Goal: Task Accomplishment & Management: Complete application form

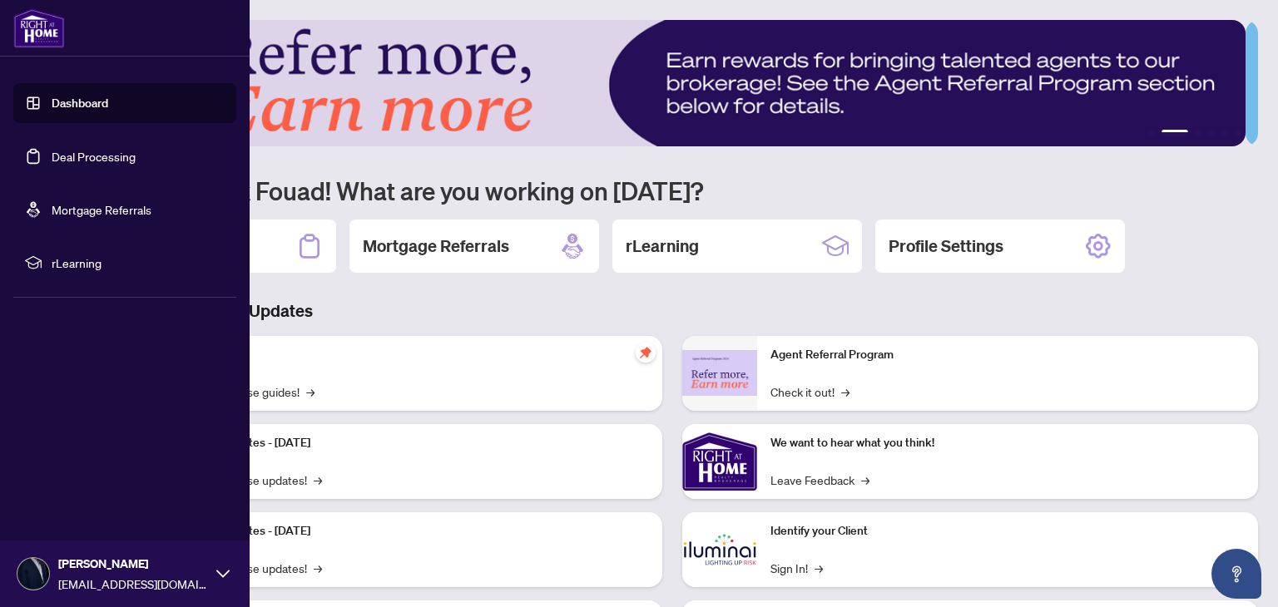
click at [96, 152] on link "Deal Processing" at bounding box center [94, 156] width 84 height 15
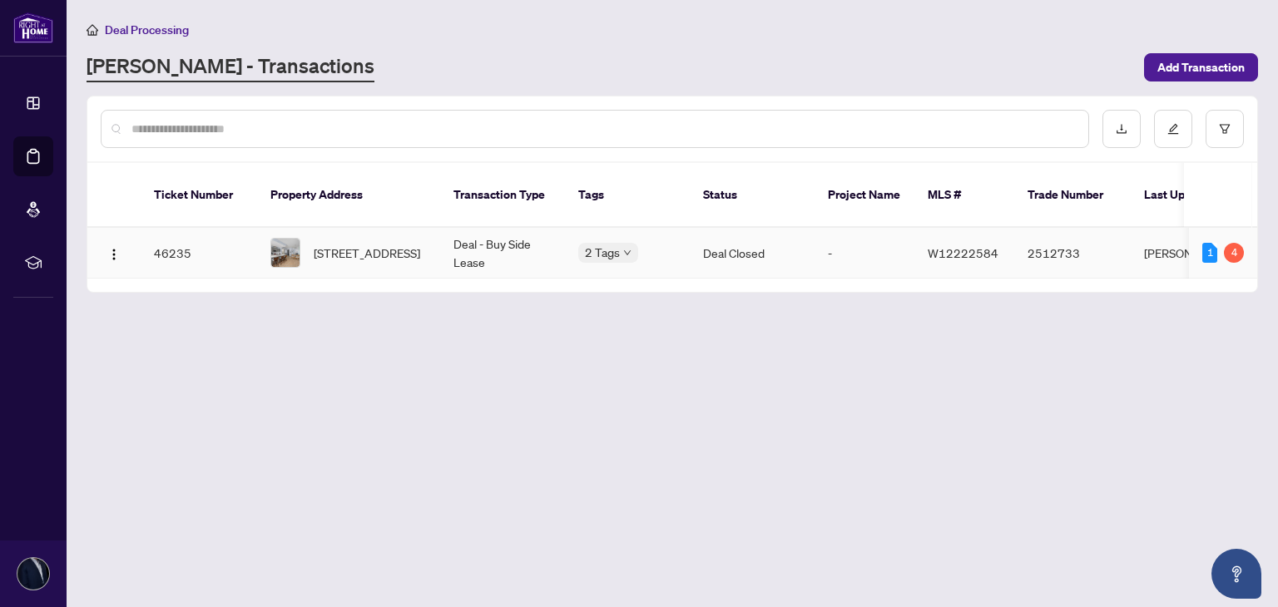
click at [354, 254] on td "[STREET_ADDRESS]" at bounding box center [348, 253] width 183 height 51
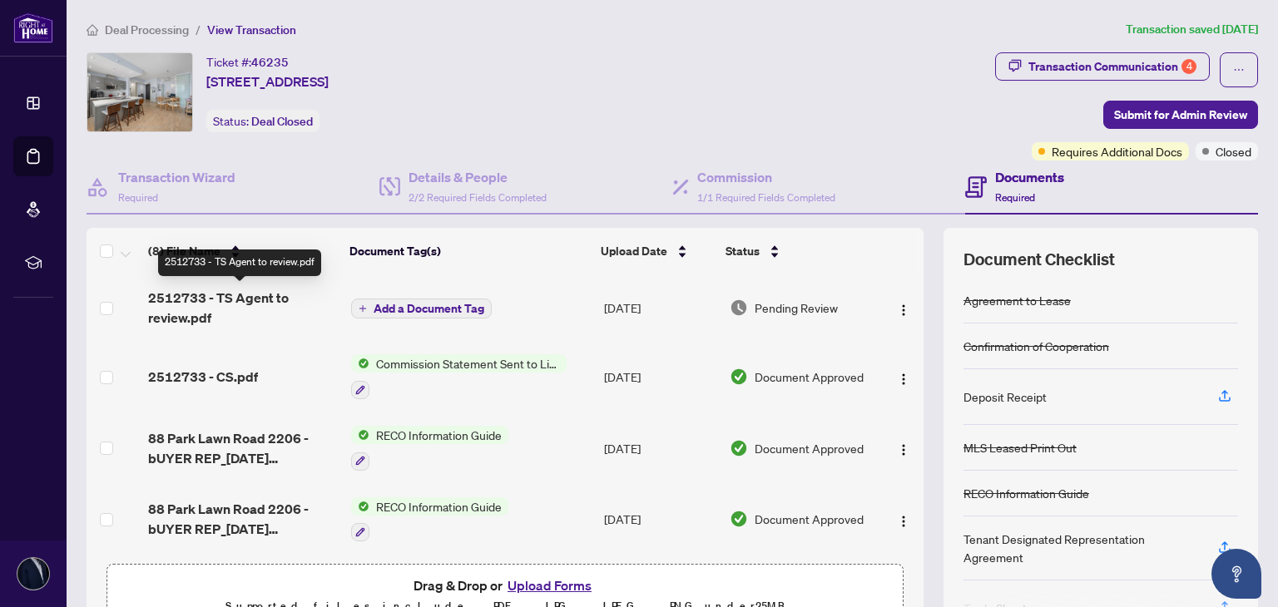
click at [233, 304] on span "2512733 - TS Agent to review.pdf" at bounding box center [242, 308] width 189 height 40
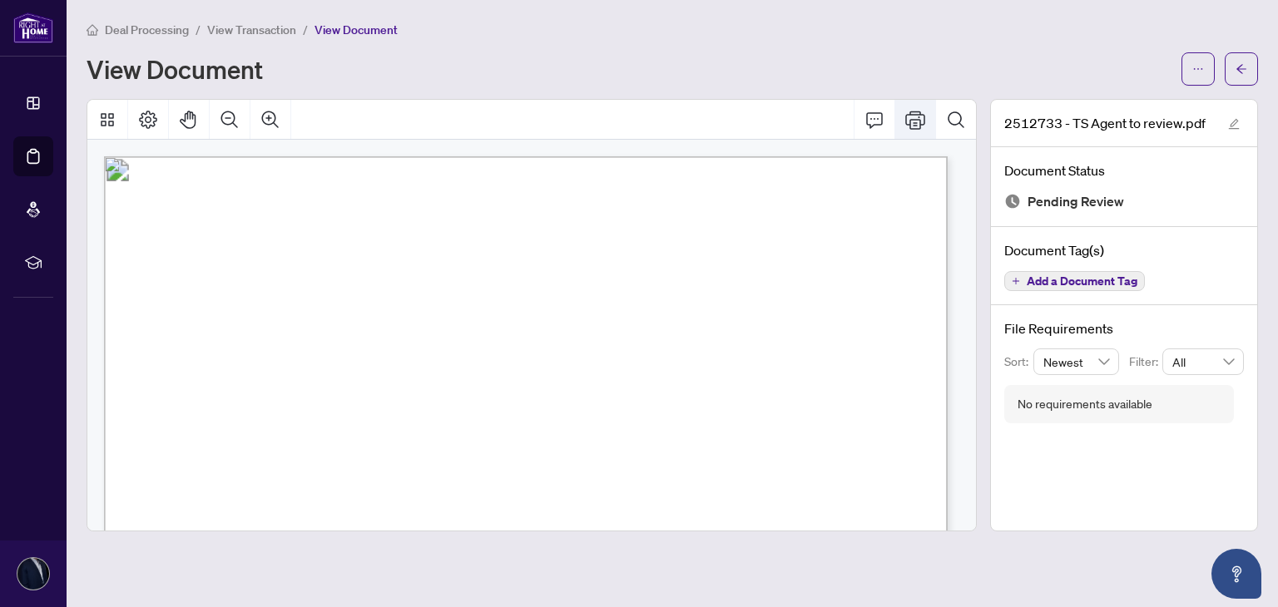
click at [907, 111] on icon "Print" at bounding box center [915, 120] width 20 height 20
drag, startPoint x: 978, startPoint y: 200, endPoint x: 970, endPoint y: 314, distance: 114.3
click at [970, 314] on div at bounding box center [531, 315] width 903 height 433
click at [920, 134] on button "Print" at bounding box center [915, 120] width 40 height 40
click at [920, 131] on button "Print" at bounding box center [915, 120] width 40 height 40
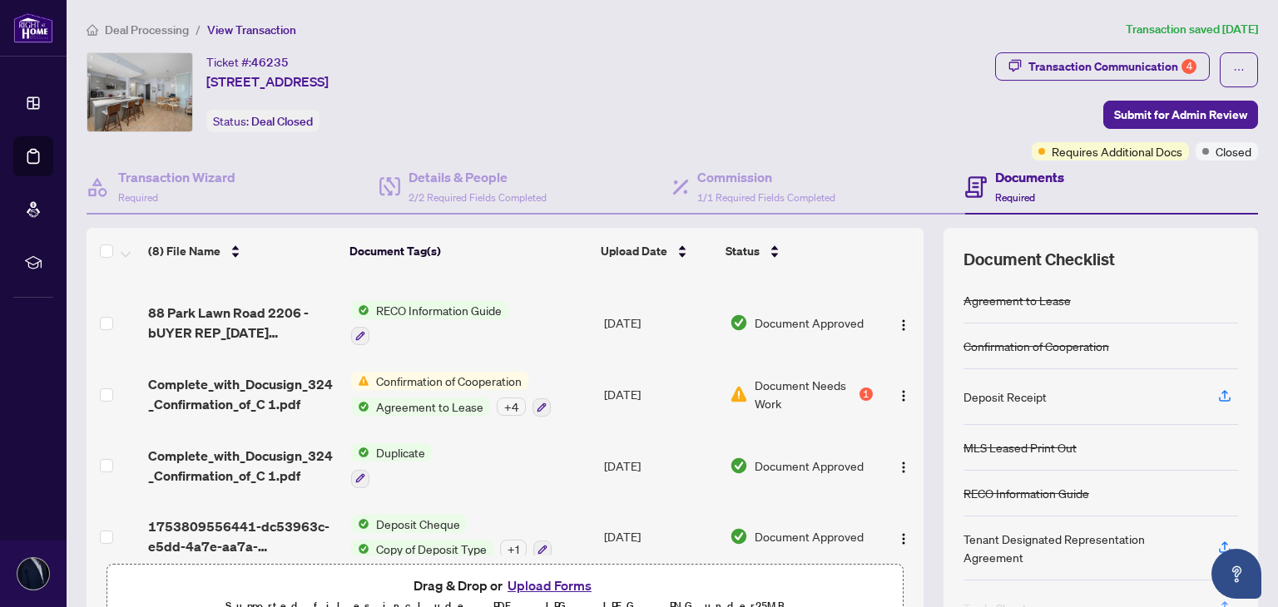
scroll to position [87, 0]
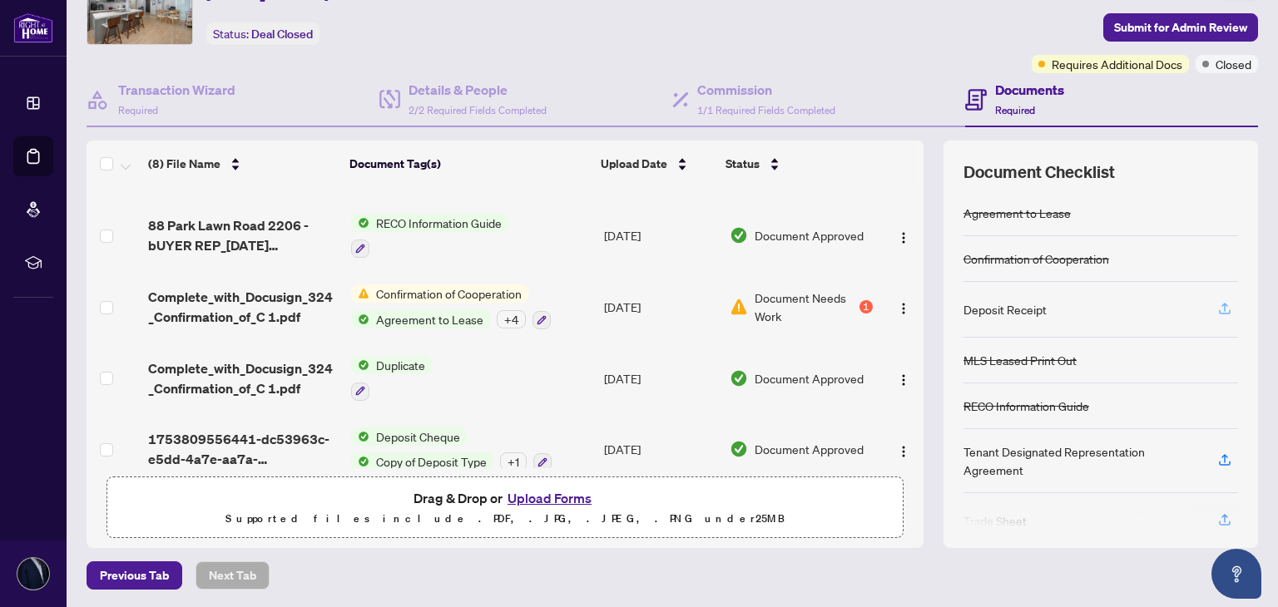
click at [1217, 307] on icon "button" at bounding box center [1224, 308] width 15 height 15
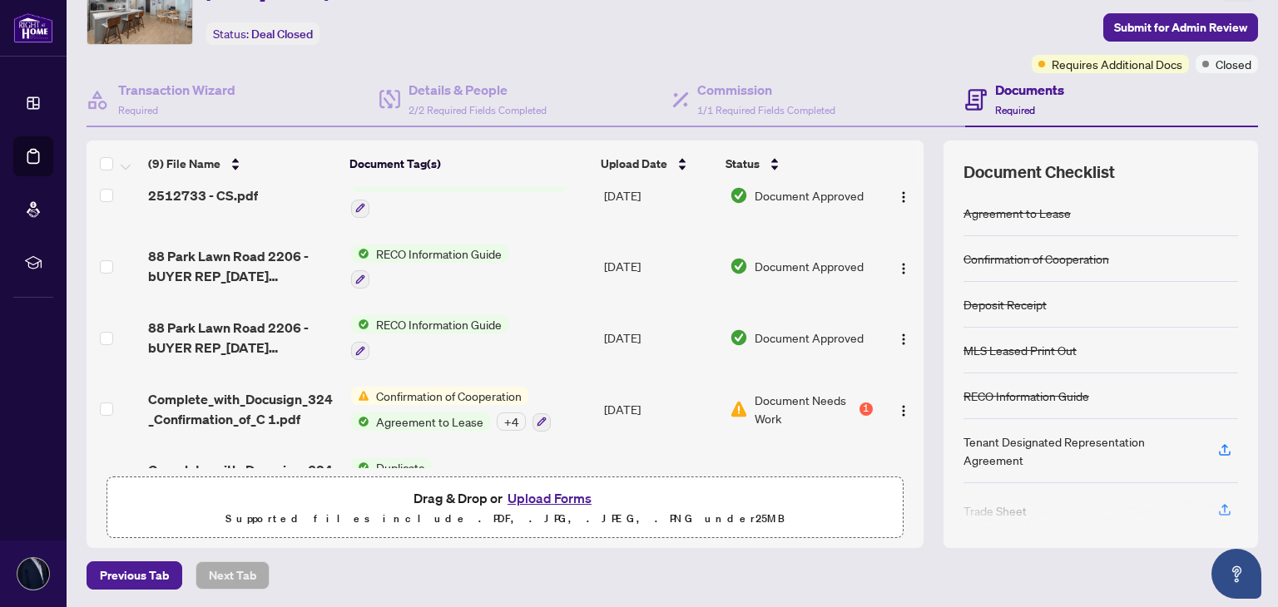
scroll to position [167, 0]
click at [1217, 443] on icon "button" at bounding box center [1224, 450] width 15 height 15
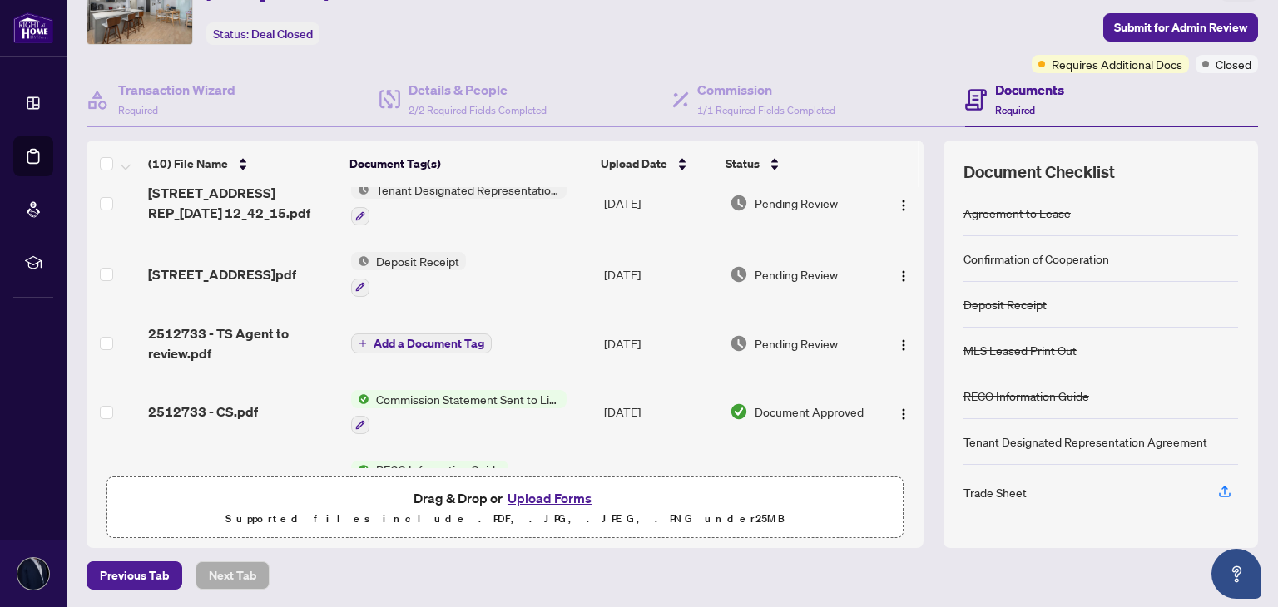
scroll to position [0, 0]
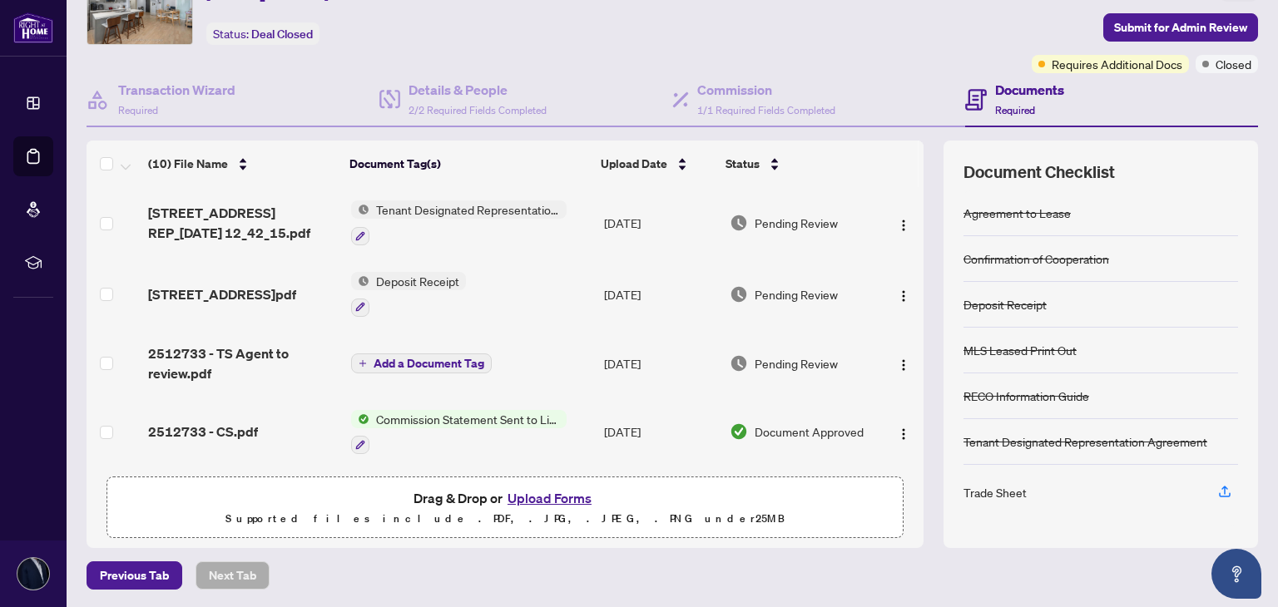
click at [413, 410] on span "Commission Statement Sent to Listing Brokerage" at bounding box center [467, 419] width 197 height 18
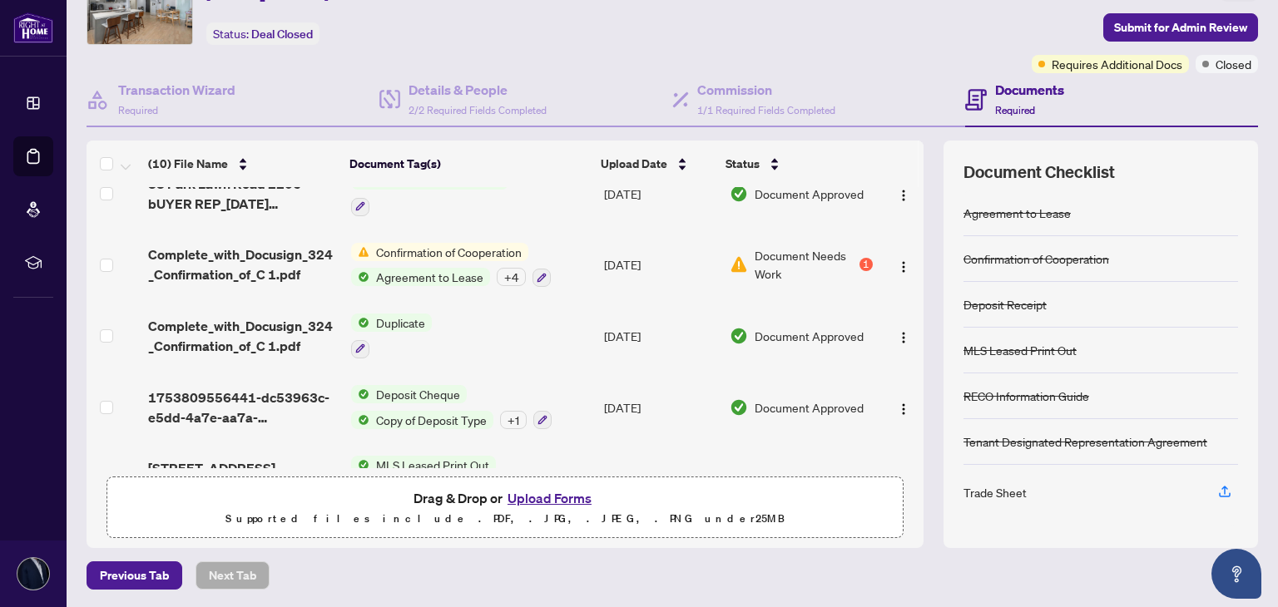
scroll to position [413, 0]
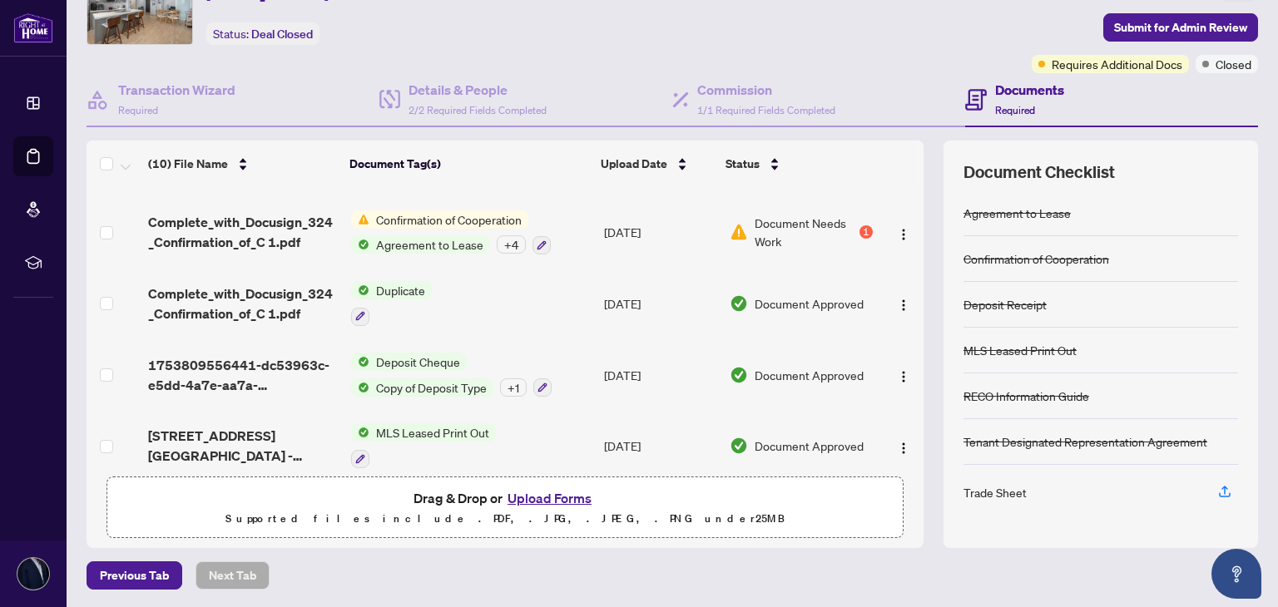
click at [427, 210] on span "Confirmation of Cooperation" at bounding box center [448, 219] width 159 height 18
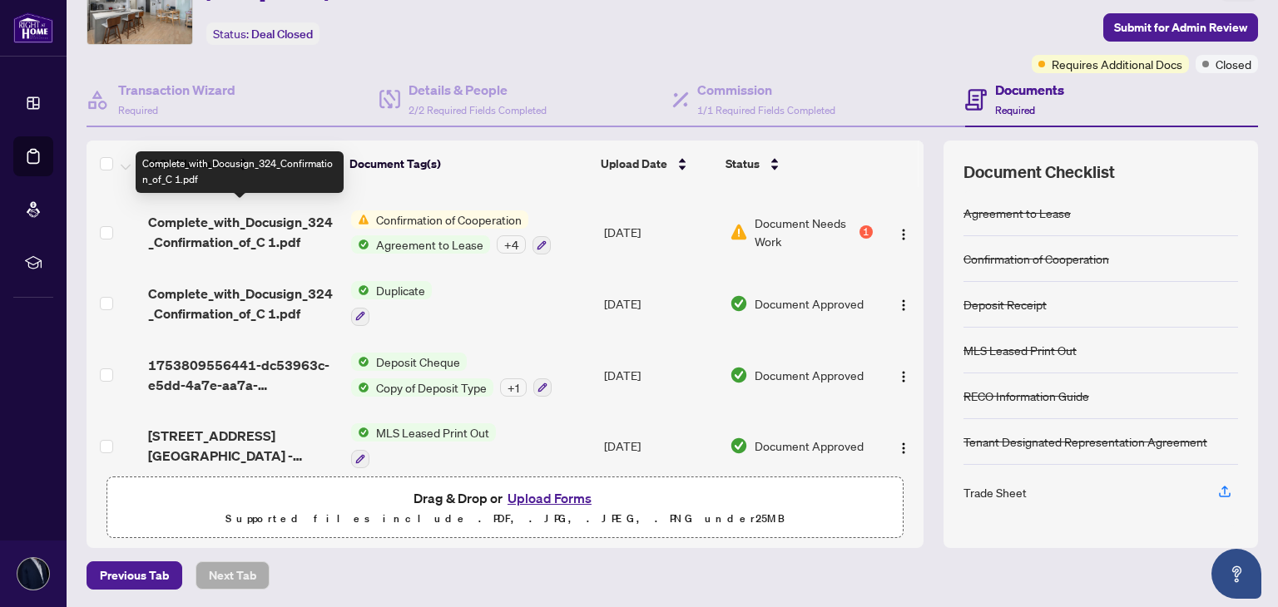
click at [246, 212] on span "Complete_with_Docusign_324_Confirmation_of_C 1.pdf" at bounding box center [242, 232] width 189 height 40
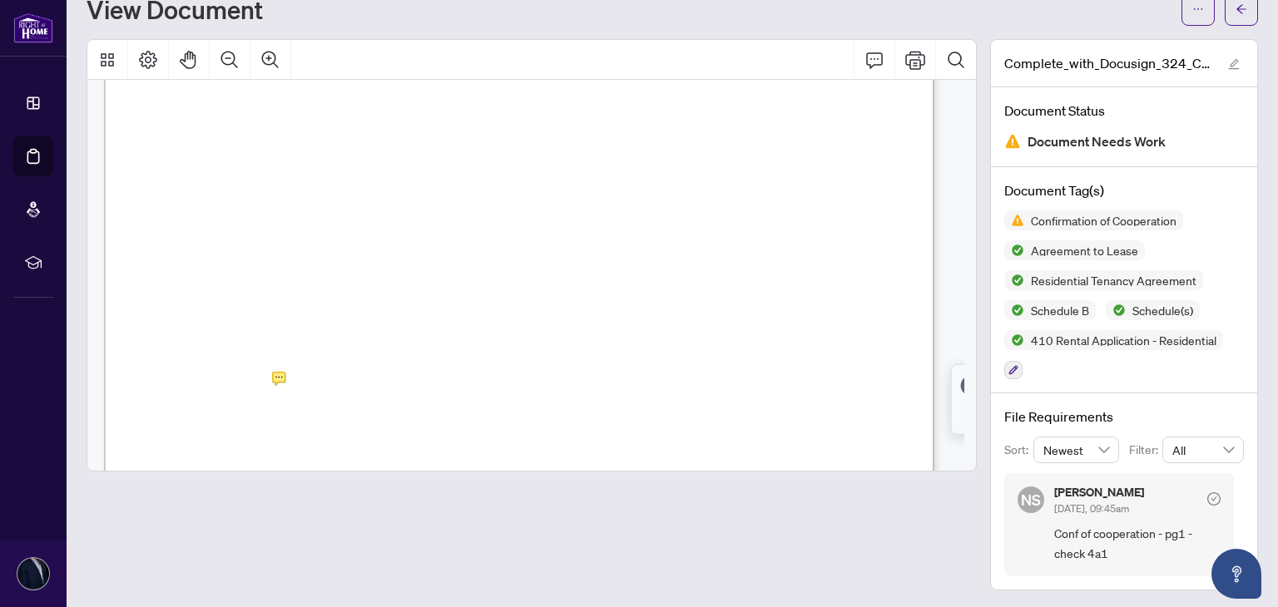
scroll to position [421, 0]
click at [904, 71] on button "Print" at bounding box center [915, 60] width 40 height 40
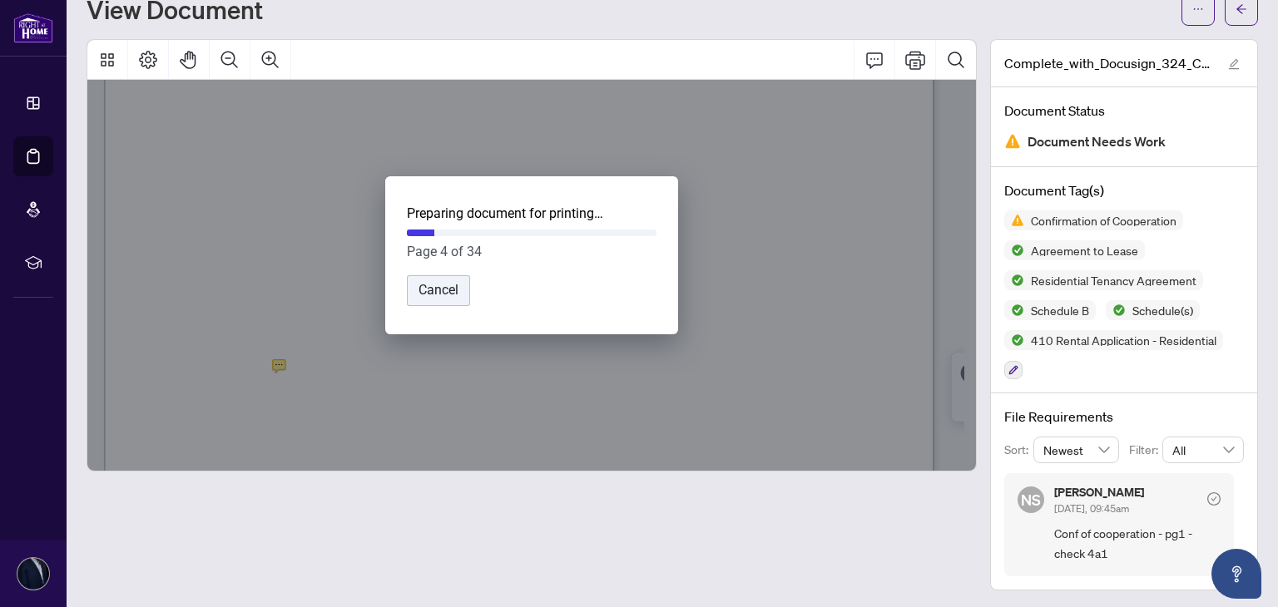
click at [456, 286] on button "Cancel" at bounding box center [438, 290] width 63 height 31
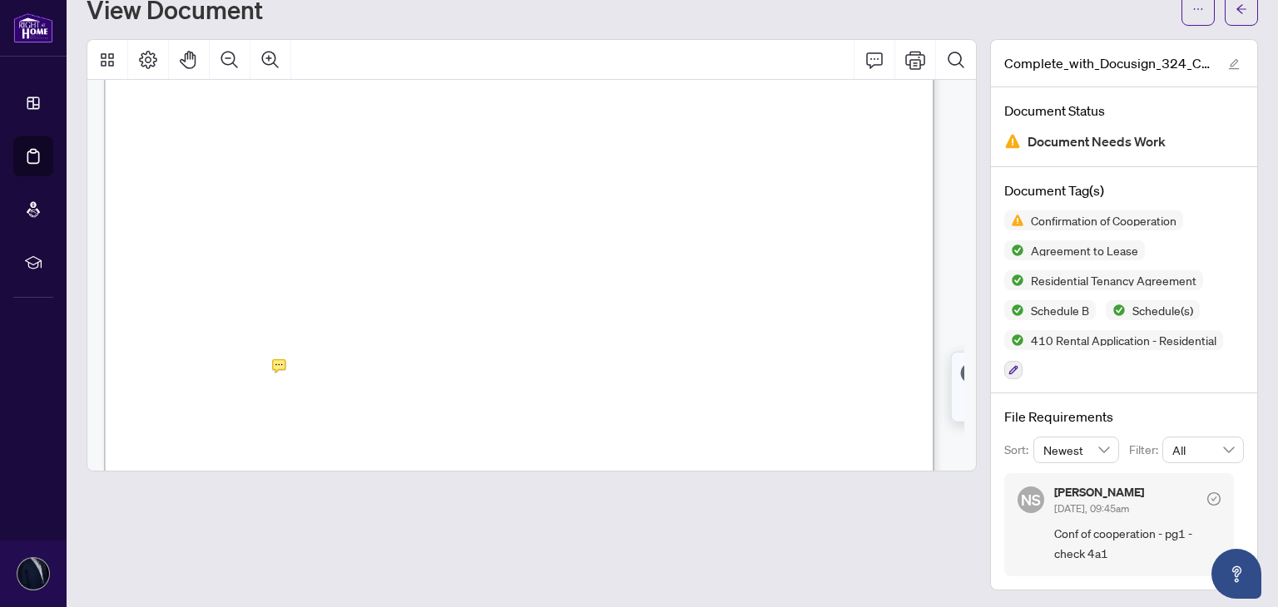
click at [456, 286] on div "Form 324 Revised 2025 Page 1 of 2 The trademarks REALTOR®, REALTORS®, MLS®, Mul…" at bounding box center [780, 551] width 1353 height 1750
click at [910, 55] on icon "Print" at bounding box center [915, 60] width 20 height 20
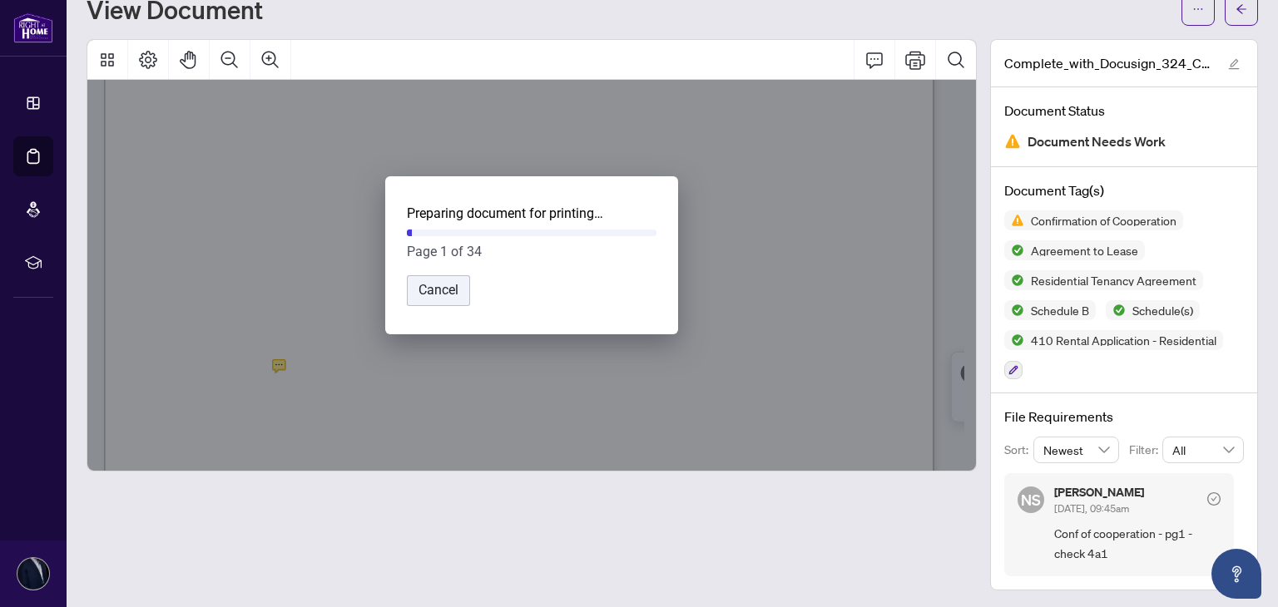
click at [437, 290] on button "Cancel" at bounding box center [438, 290] width 63 height 31
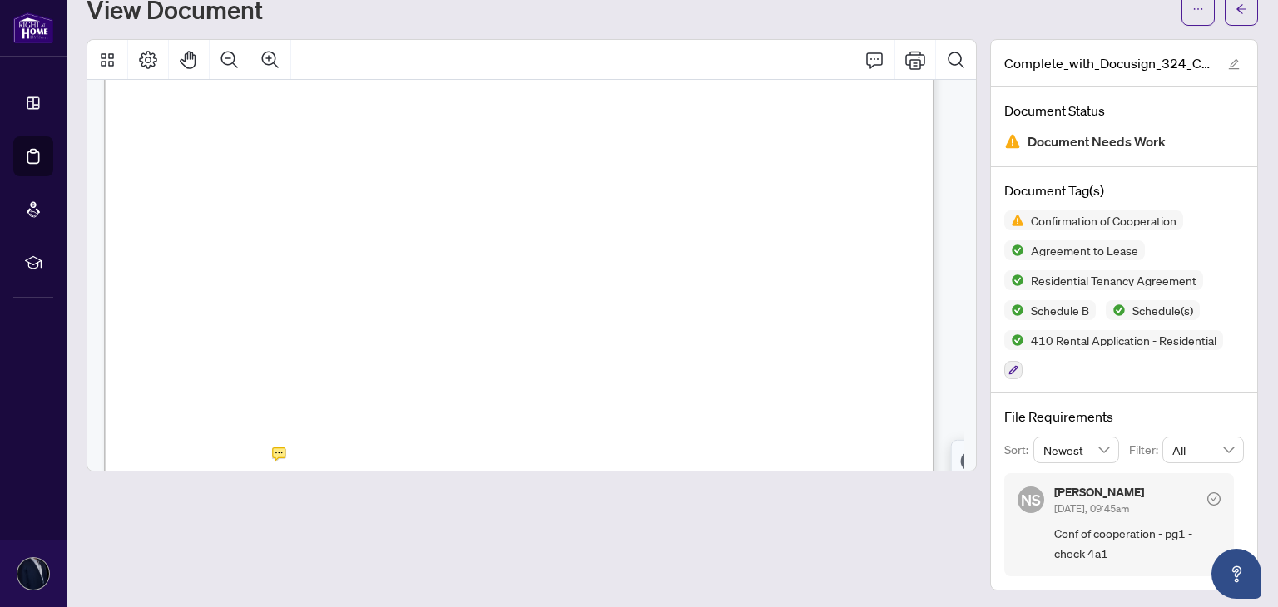
scroll to position [433, 0]
click at [267, 365] on div "Form 324 Revised 2025 Page 1 of 2 The trademarks REALTOR®, REALTORS®, MLS®, Mul…" at bounding box center [780, 539] width 1353 height 1750
click at [895, 65] on button "Print" at bounding box center [915, 60] width 40 height 40
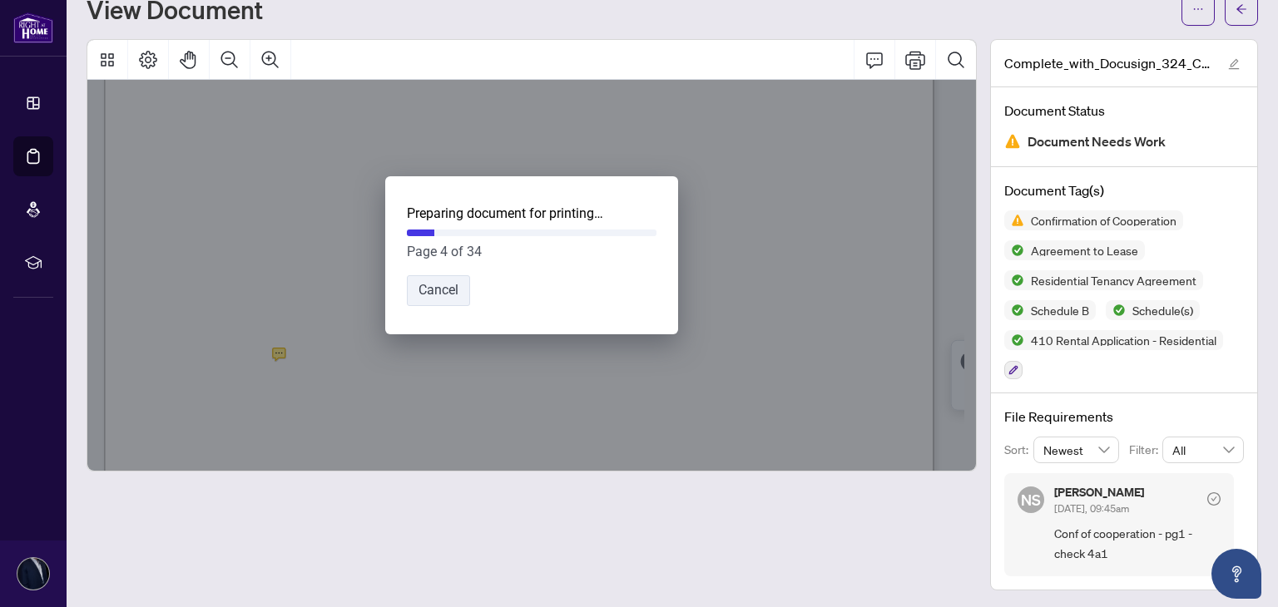
click at [415, 288] on button "Cancel" at bounding box center [438, 290] width 63 height 31
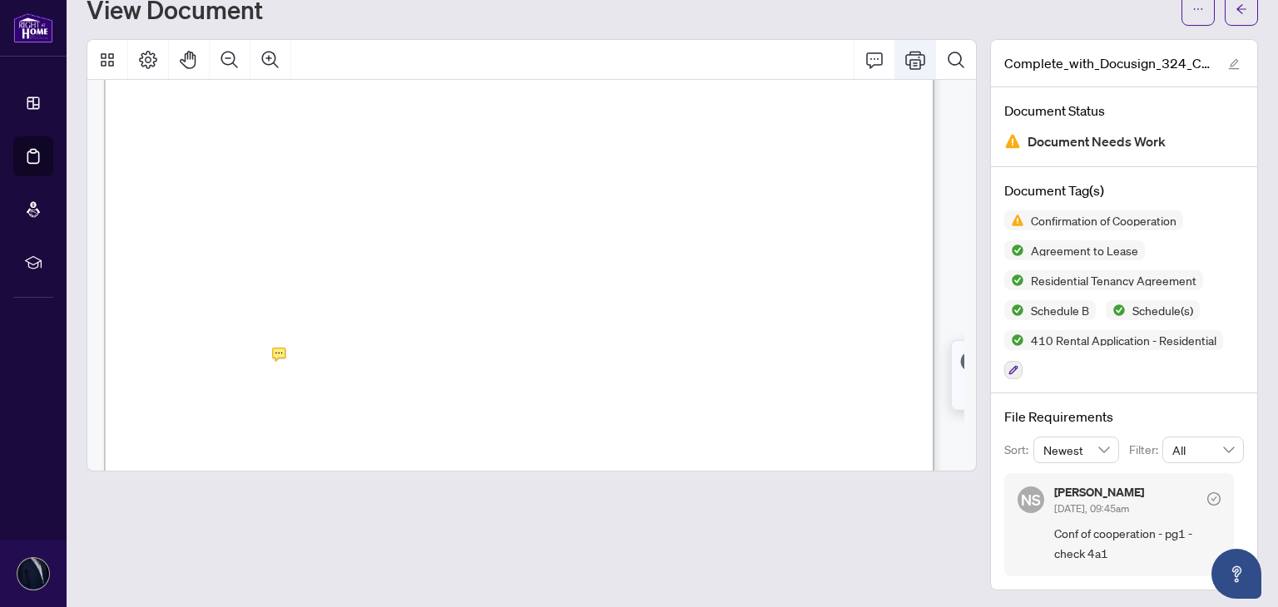
click at [909, 57] on icon "Print" at bounding box center [915, 60] width 20 height 20
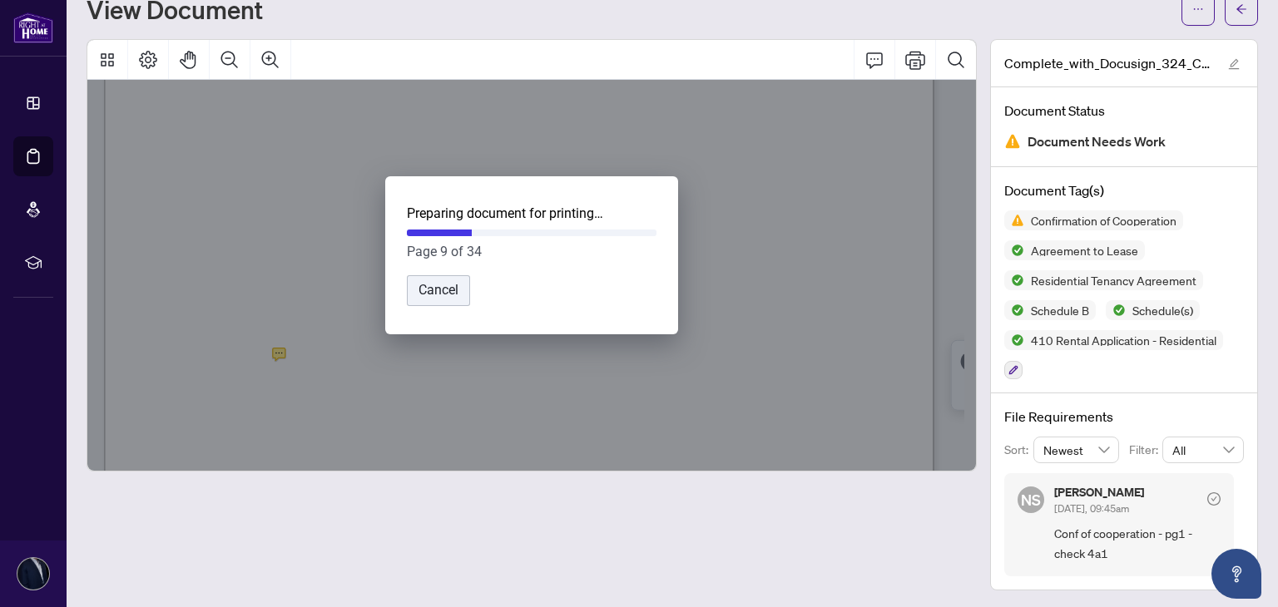
click at [433, 290] on button "Cancel" at bounding box center [438, 290] width 63 height 31
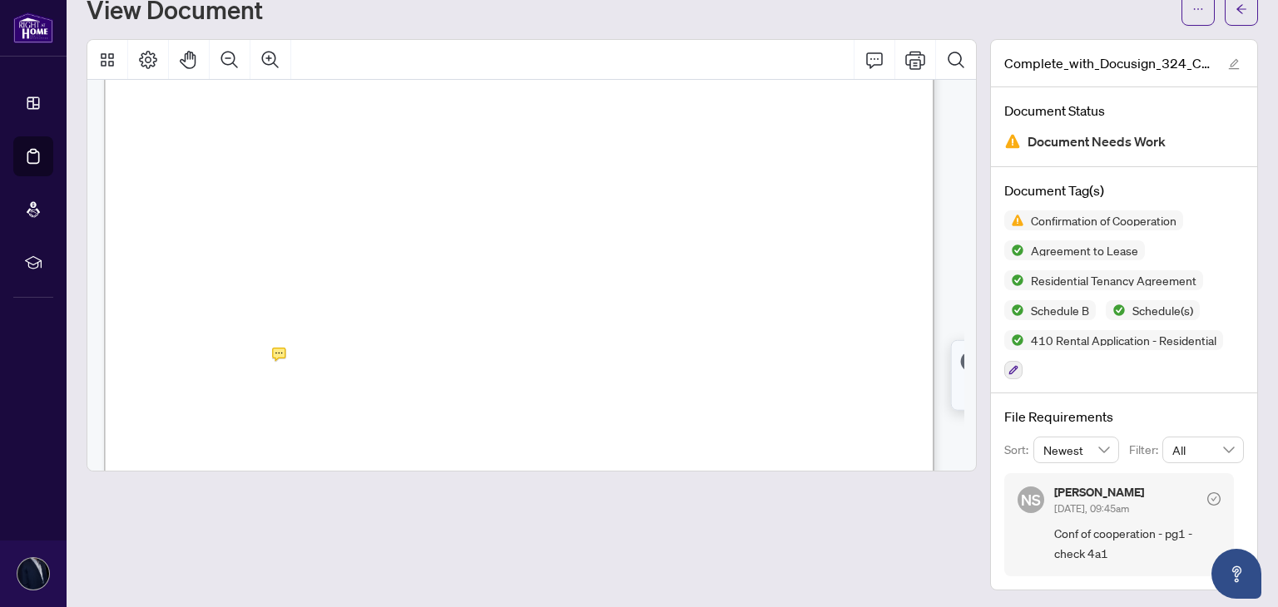
scroll to position [60, 0]
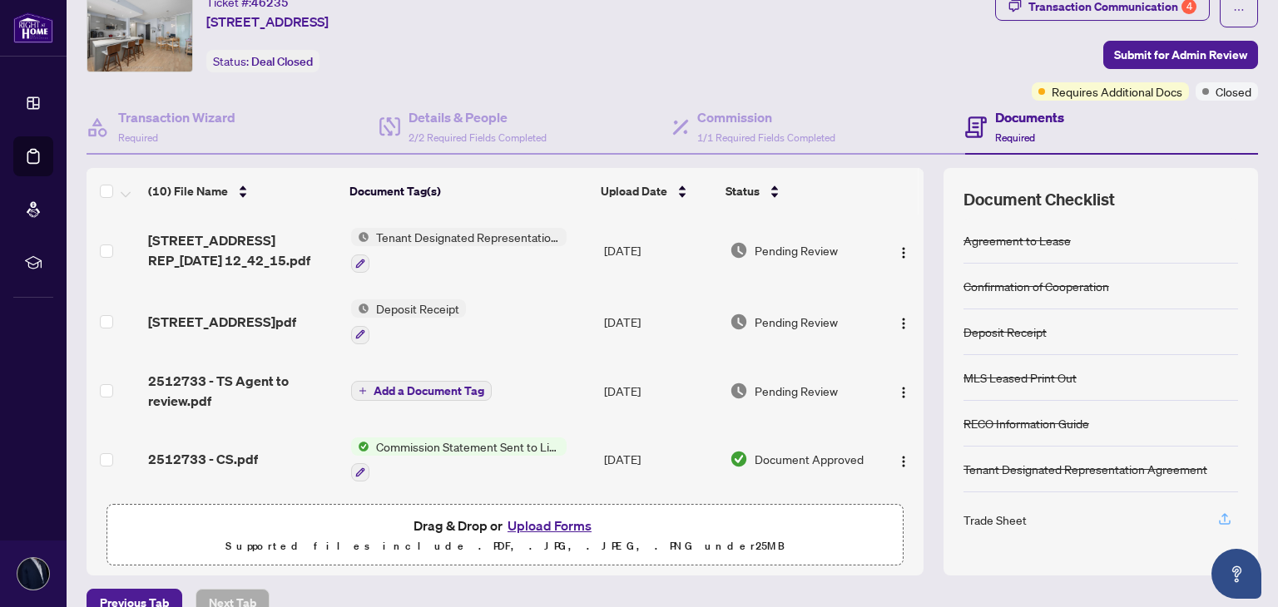
click at [1217, 522] on icon "button" at bounding box center [1224, 519] width 15 height 15
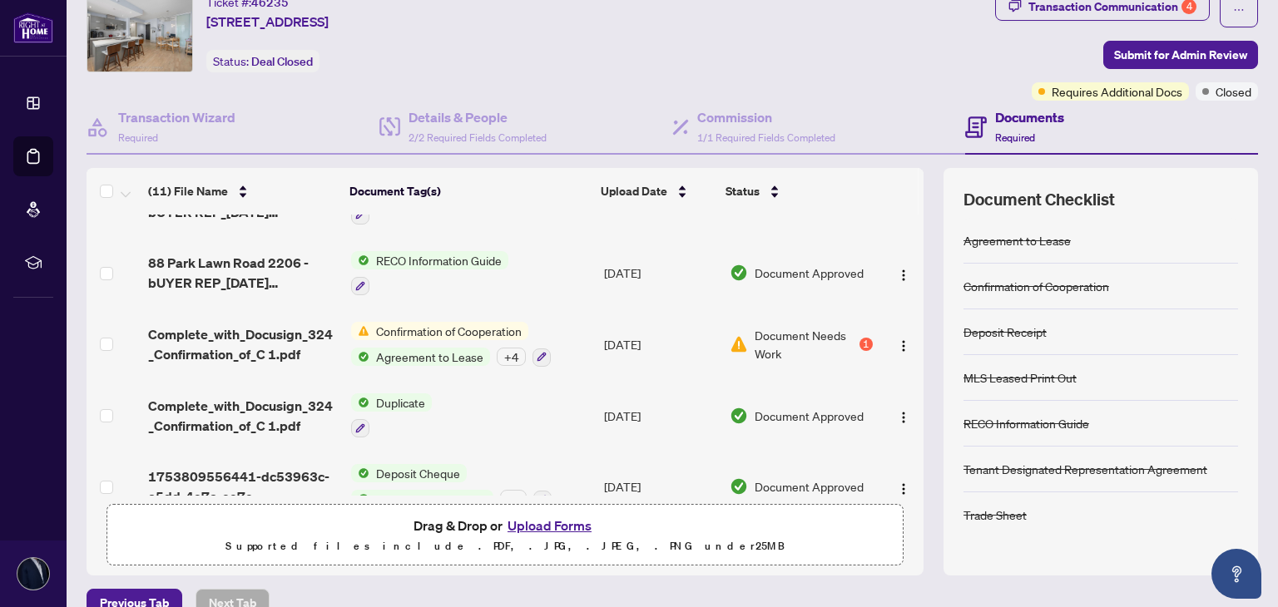
scroll to position [404, 0]
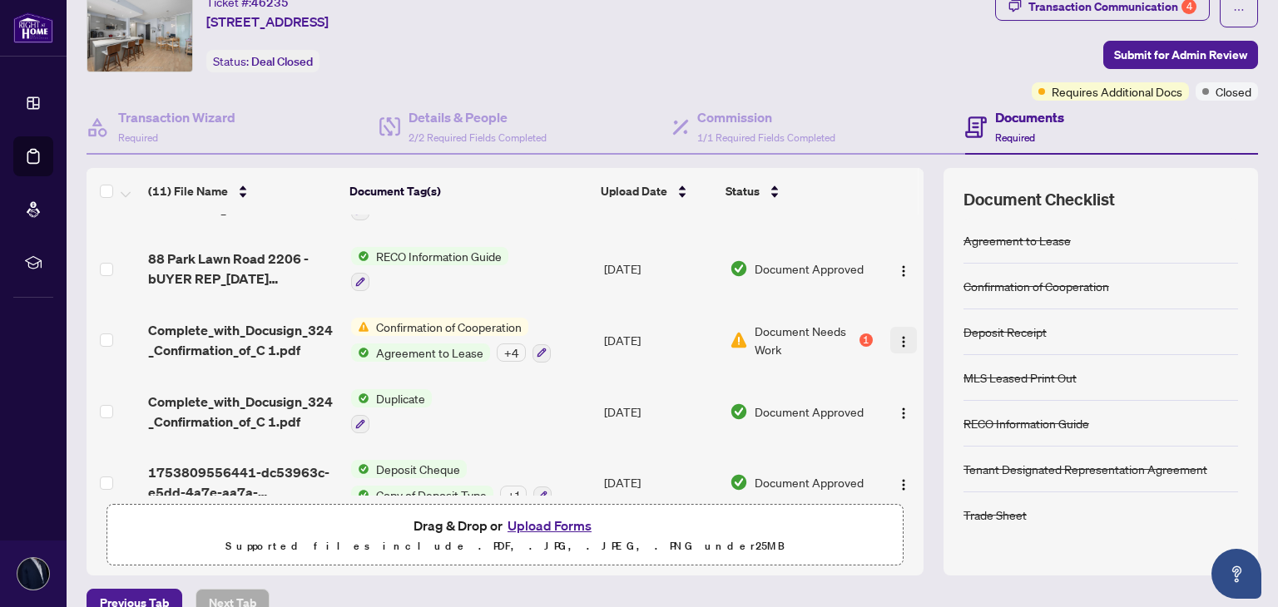
click at [897, 335] on img "button" at bounding box center [903, 341] width 13 height 13
click at [1043, 563] on div "Document Checklist Agreement to Lease Confirmation of Cooperation Deposit Recei…" at bounding box center [1100, 372] width 314 height 408
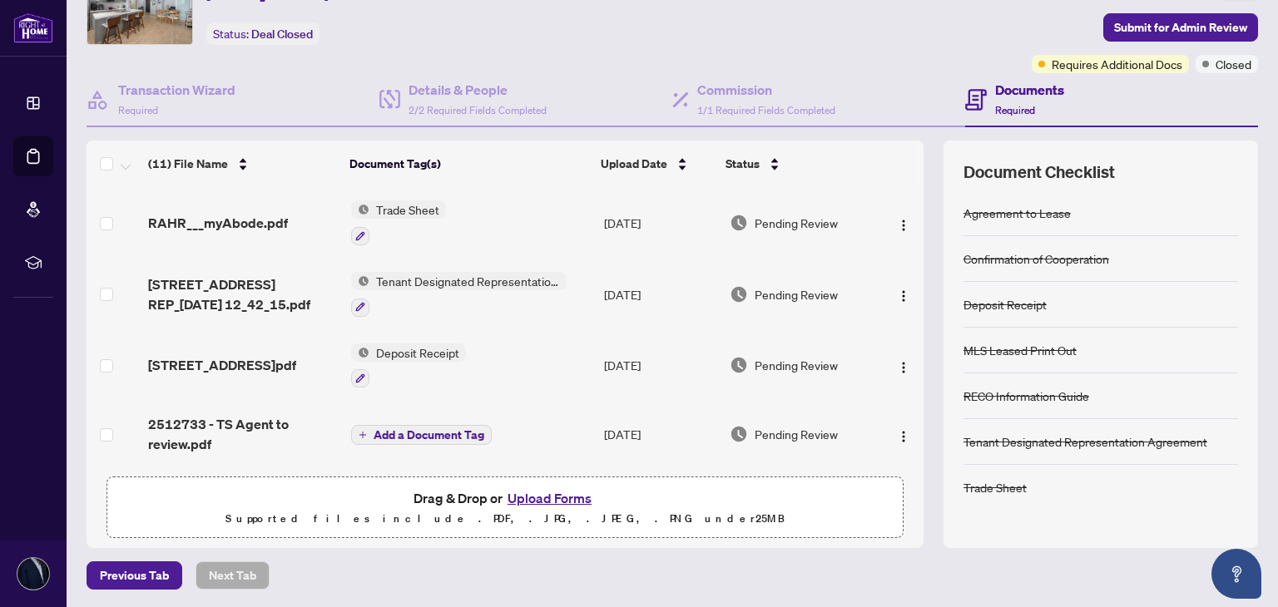
click at [527, 483] on span "Drag & Drop or Upload Forms Supported files include .PDF, .JPG, .JPEG, .PNG und…" at bounding box center [504, 508] width 795 height 62
click at [518, 491] on button "Upload Forms" at bounding box center [549, 498] width 94 height 22
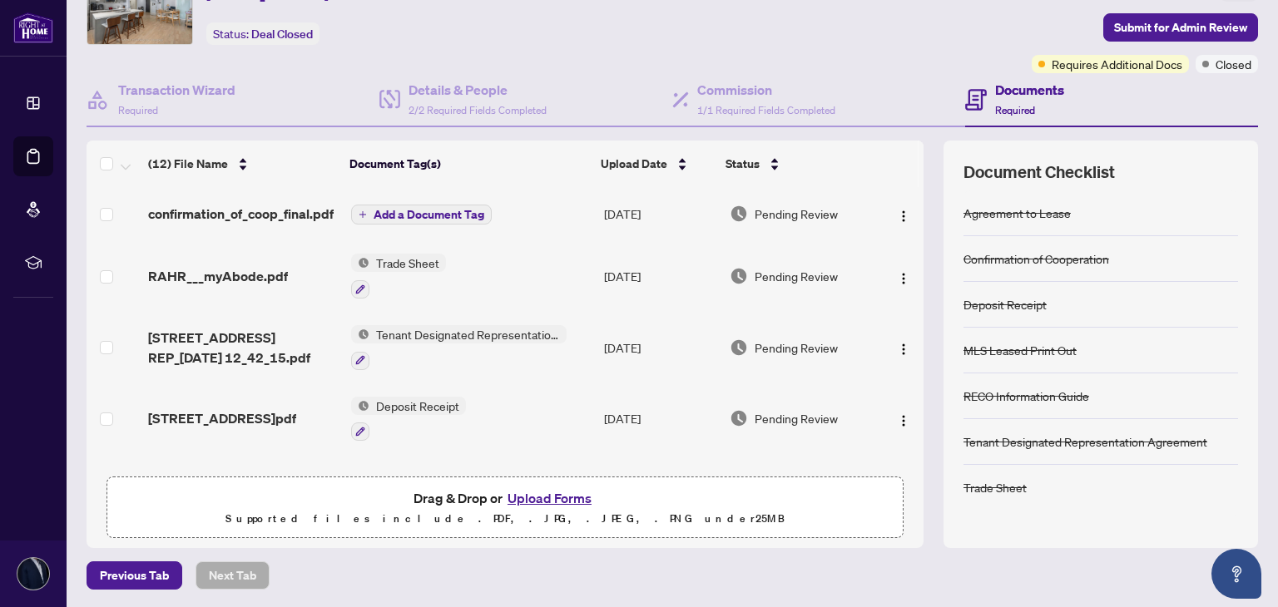
click at [388, 215] on span "Add a Document Tag" at bounding box center [428, 215] width 111 height 12
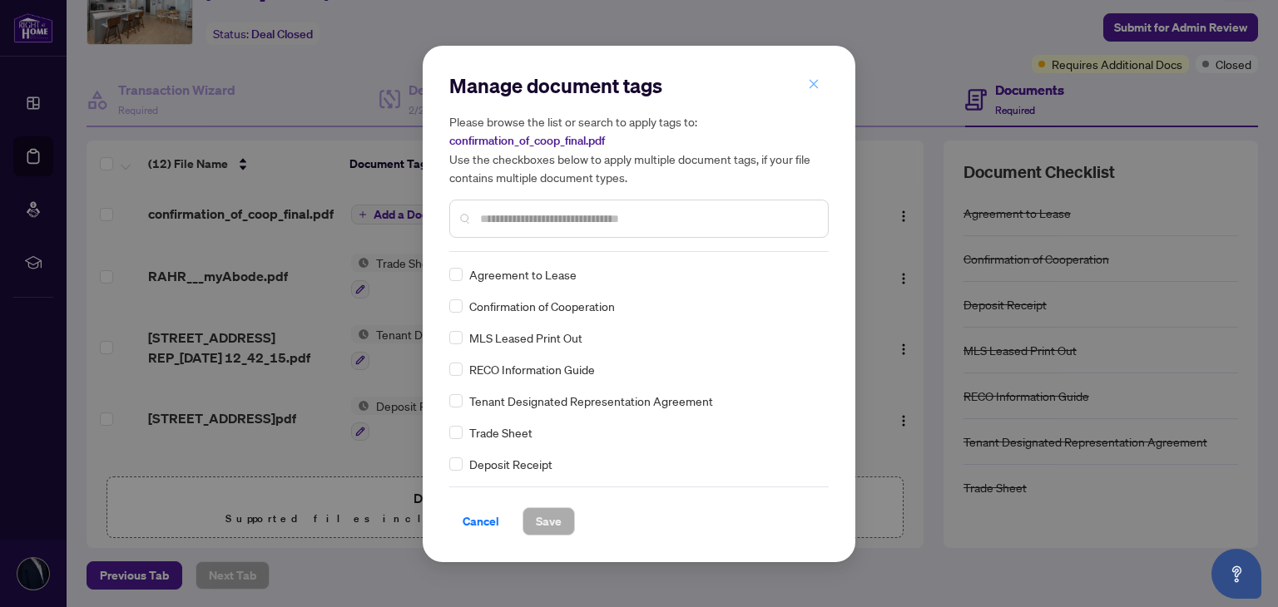
click at [821, 84] on button "button" at bounding box center [813, 85] width 33 height 28
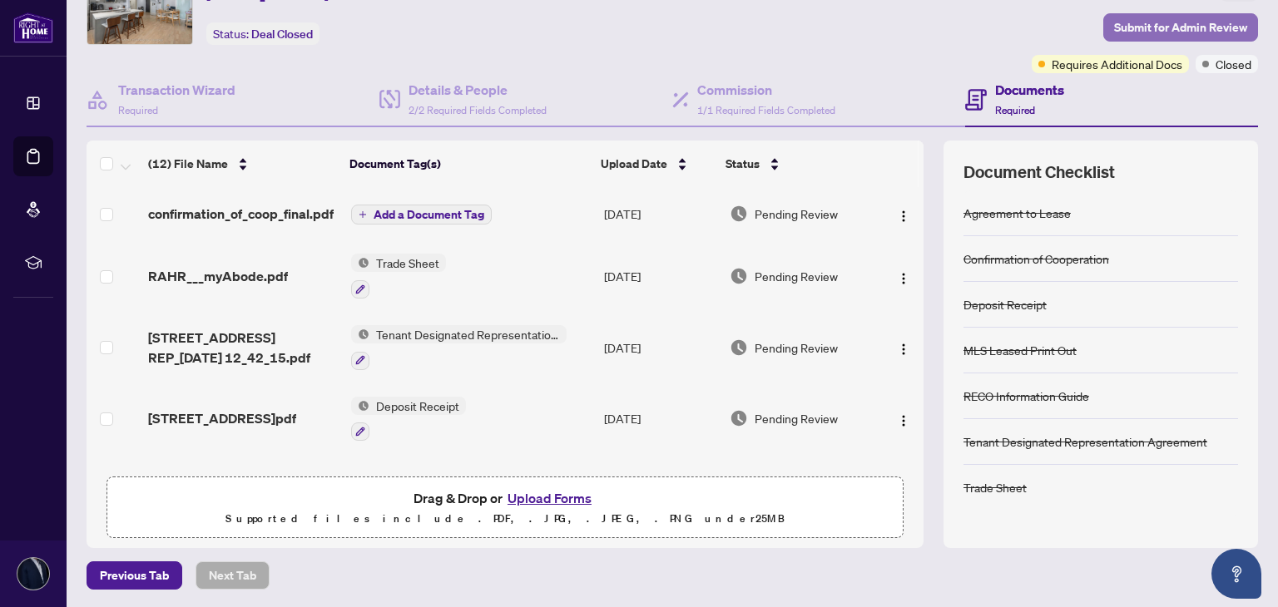
click at [1175, 14] on span "Submit for Admin Review" at bounding box center [1180, 27] width 133 height 27
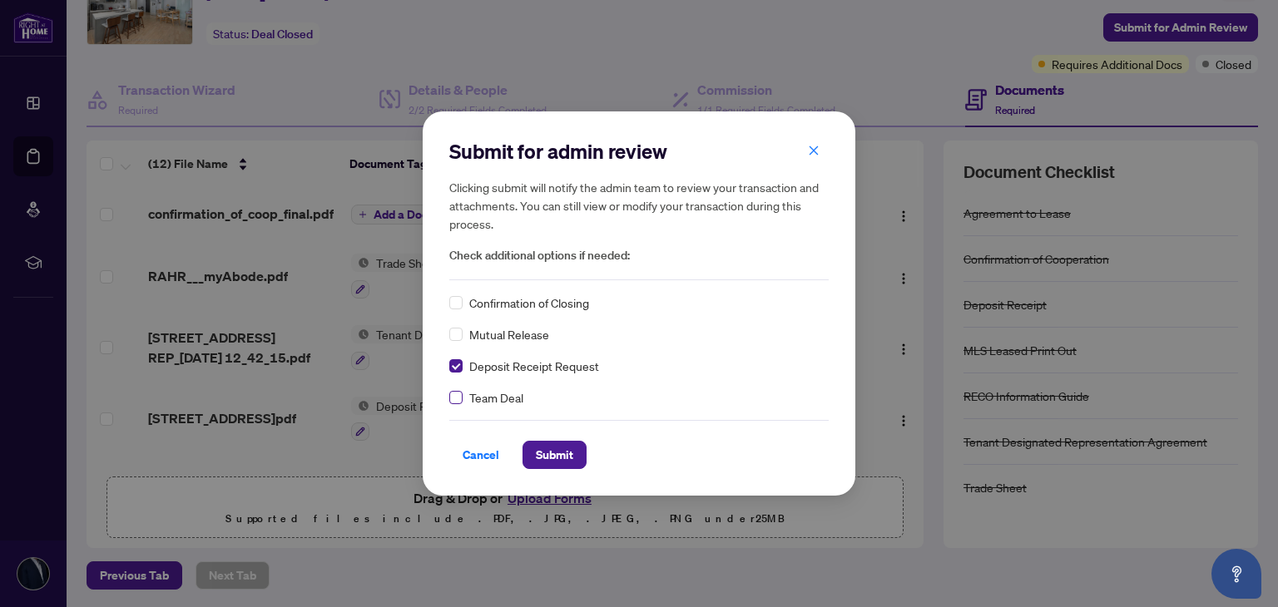
click at [454, 403] on label at bounding box center [455, 397] width 13 height 18
click at [566, 459] on span "Submit" at bounding box center [554, 455] width 37 height 27
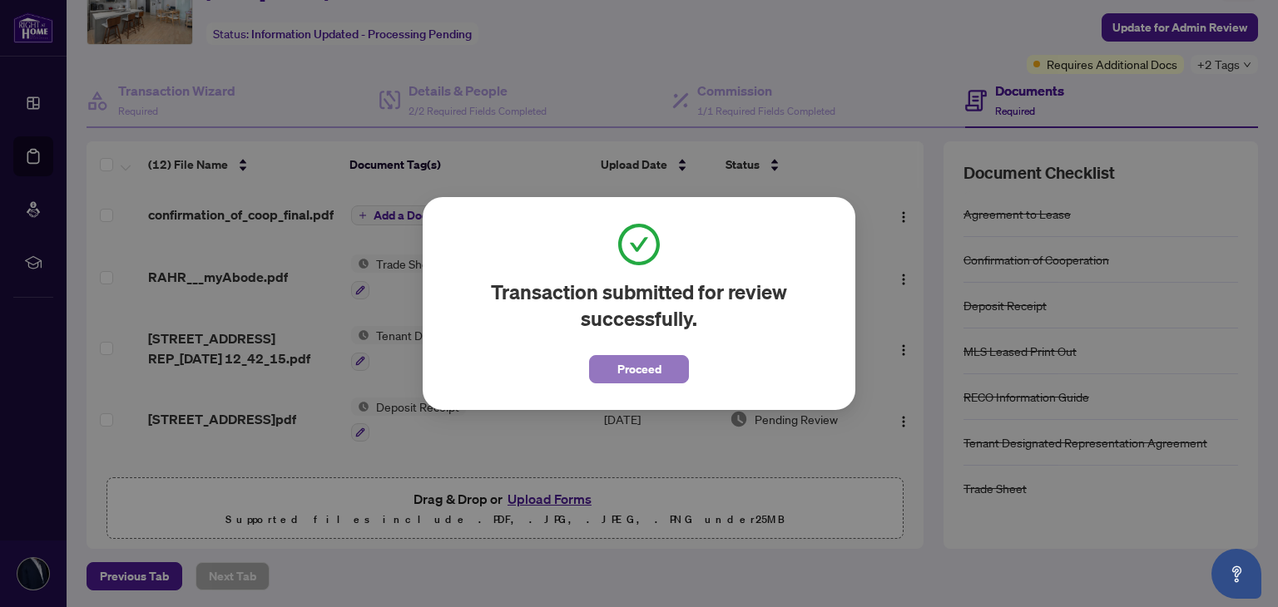
click at [654, 365] on span "Proceed" at bounding box center [639, 369] width 44 height 27
